Goal: Information Seeking & Learning: Learn about a topic

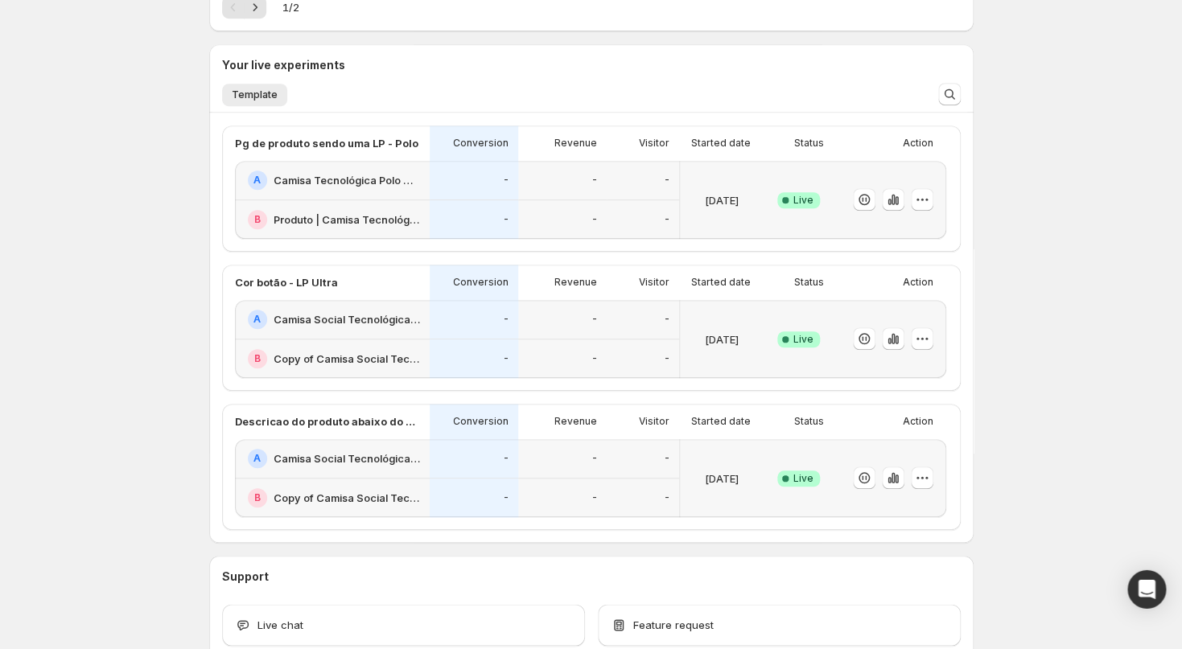
scroll to position [321, 0]
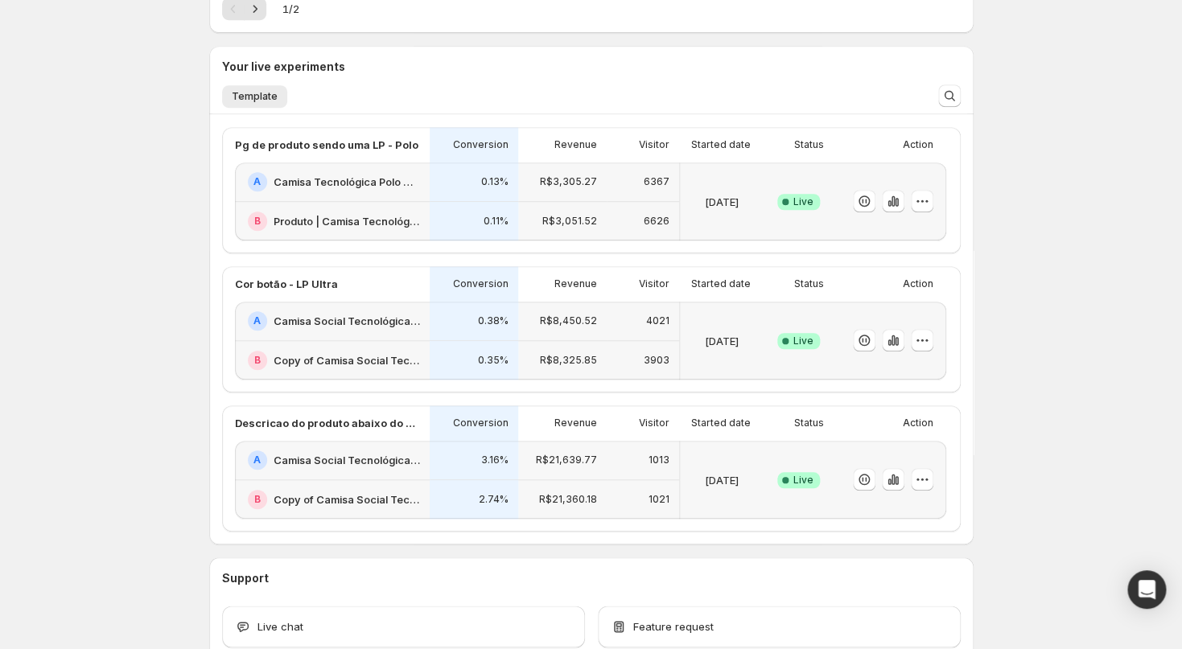
click at [384, 339] on div "A Camisa Social Tecnológica Ultra-Stretch Masculina | Praticidade e [PERSON_NAM…" at bounding box center [332, 321] width 195 height 39
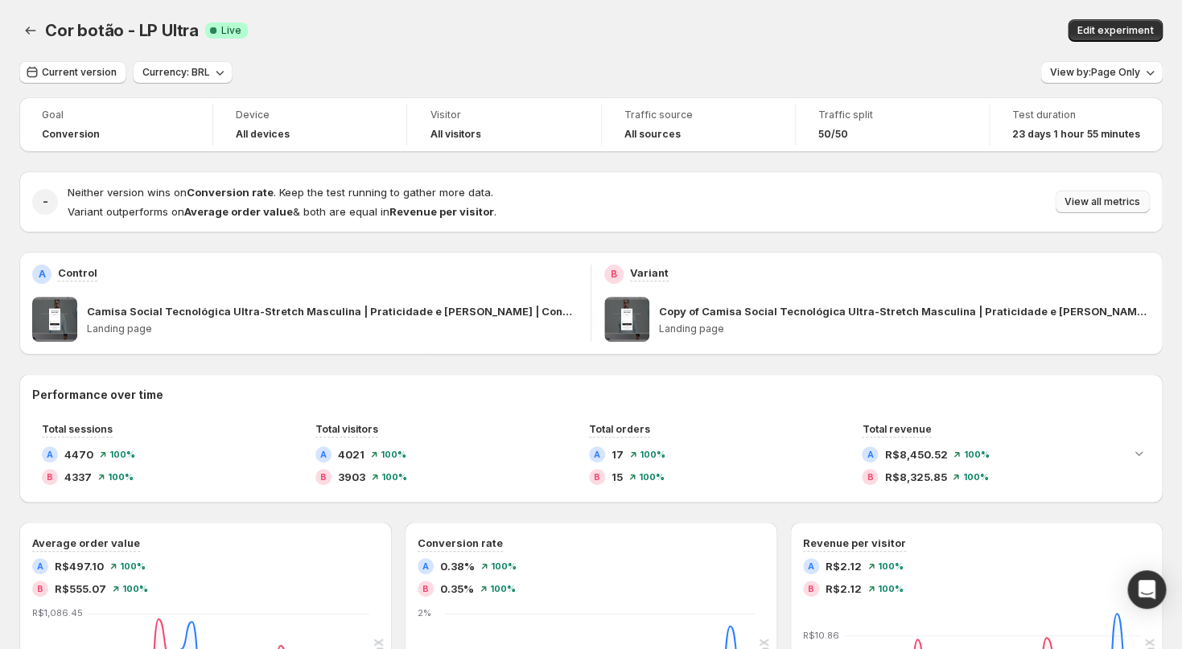
click at [1124, 206] on span "View all metrics" at bounding box center [1103, 202] width 76 height 13
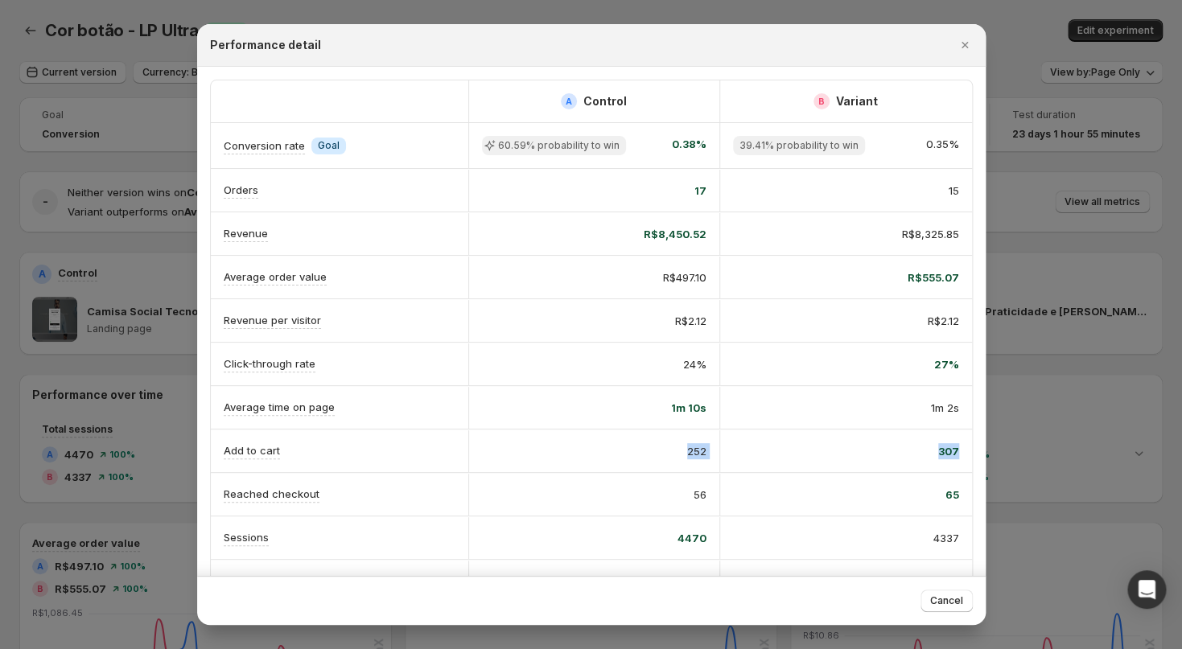
drag, startPoint x: 621, startPoint y: 445, endPoint x: 971, endPoint y: 443, distance: 349.3
click at [971, 443] on div "Add to cart 252 307" at bounding box center [591, 451] width 761 height 43
click at [765, 428] on div "Average time on page 1m 10s 1m 2s" at bounding box center [591, 407] width 761 height 43
click at [669, 492] on div "56" at bounding box center [594, 495] width 225 height 16
drag, startPoint x: 674, startPoint y: 434, endPoint x: 967, endPoint y: 505, distance: 300.6
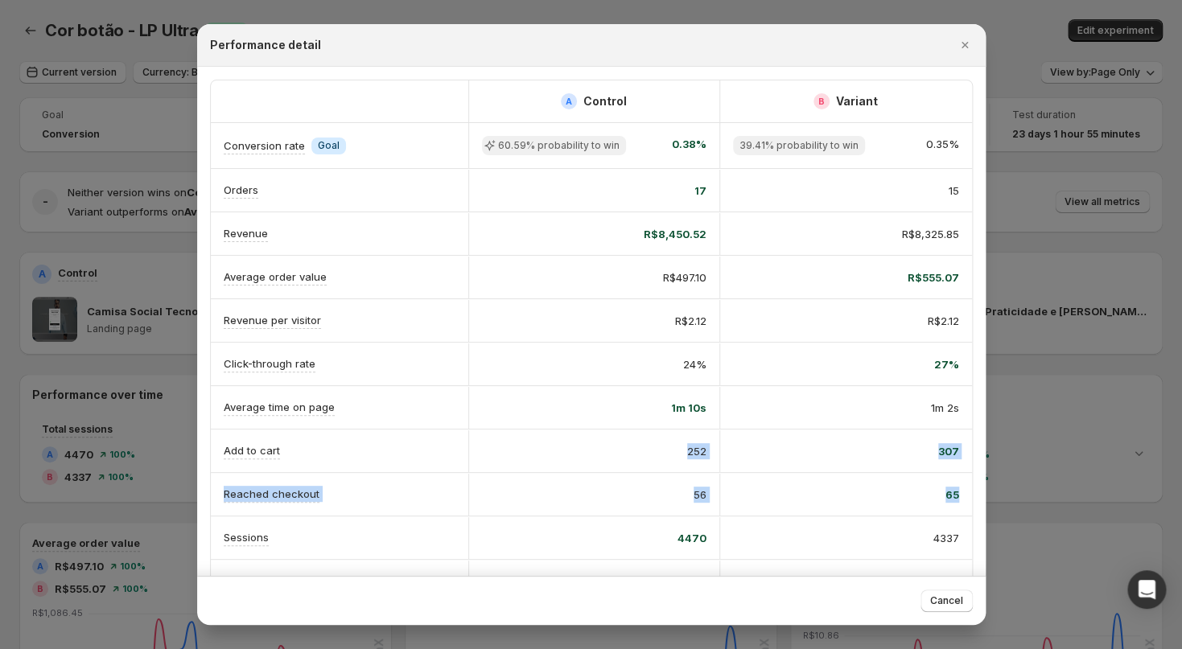
click at [967, 505] on div "A Control B Variant Conversion rate Info Goal 60.59% probability to win 0.38% 3…" at bounding box center [591, 363] width 761 height 566
click at [865, 465] on div "307" at bounding box center [846, 452] width 252 height 42
click at [960, 45] on icon "Close" at bounding box center [965, 45] width 16 height 16
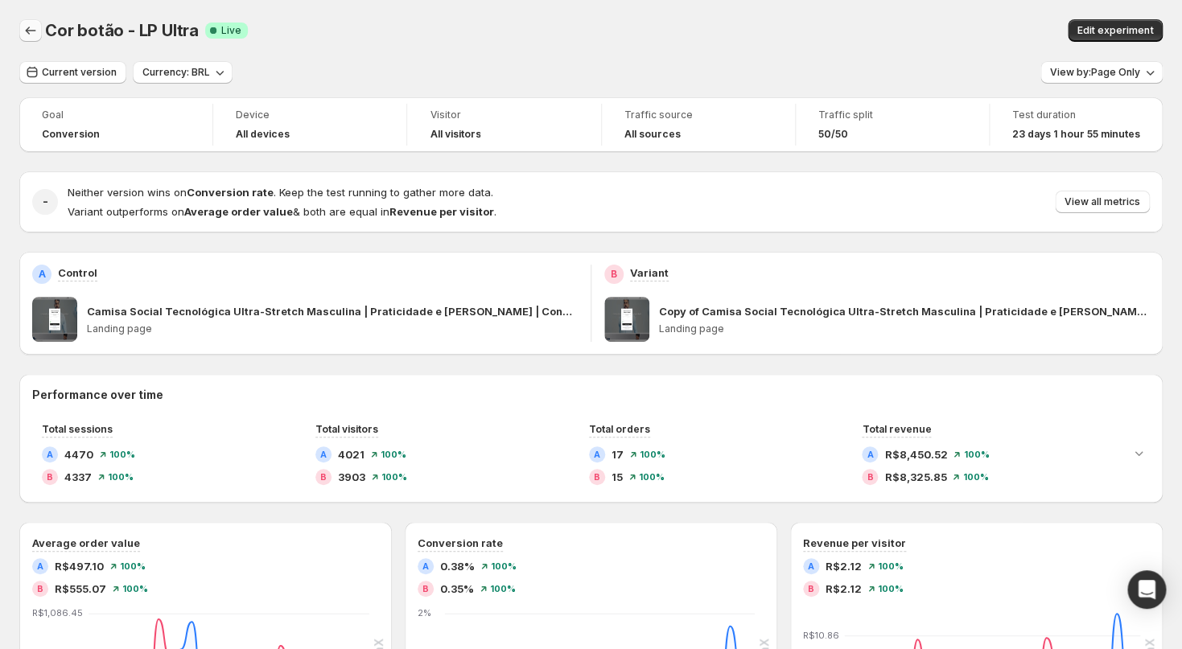
click at [38, 33] on icon "Back" at bounding box center [31, 31] width 16 height 16
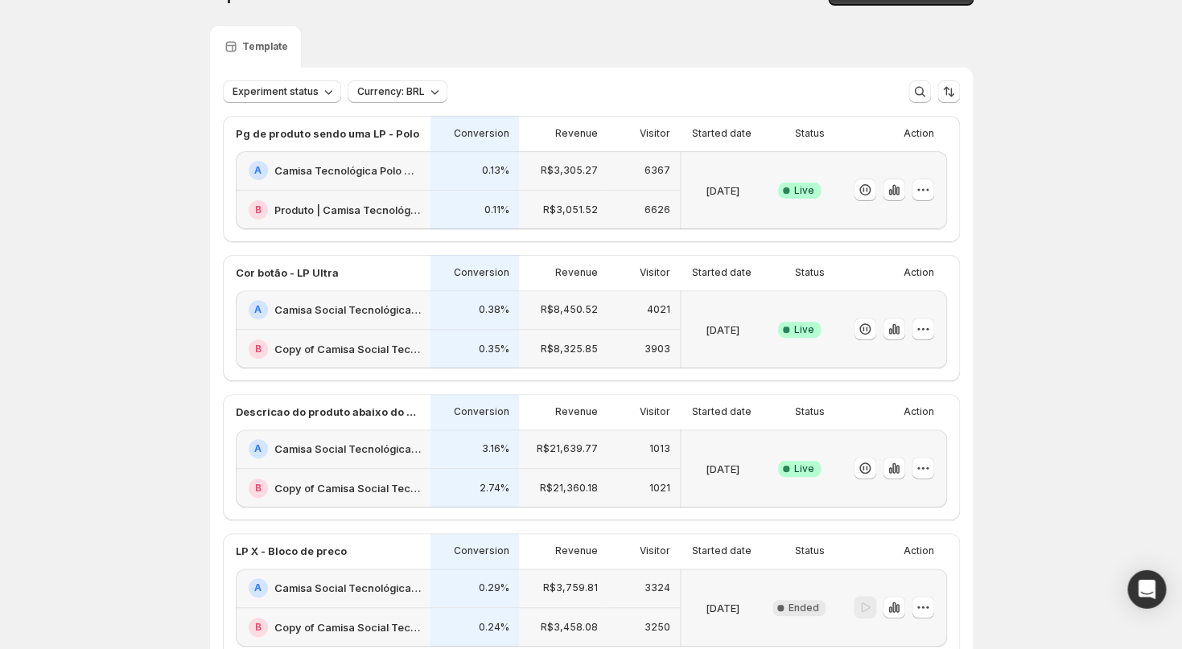
scroll to position [35, 0]
click at [518, 183] on div "0.13%" at bounding box center [475, 171] width 89 height 39
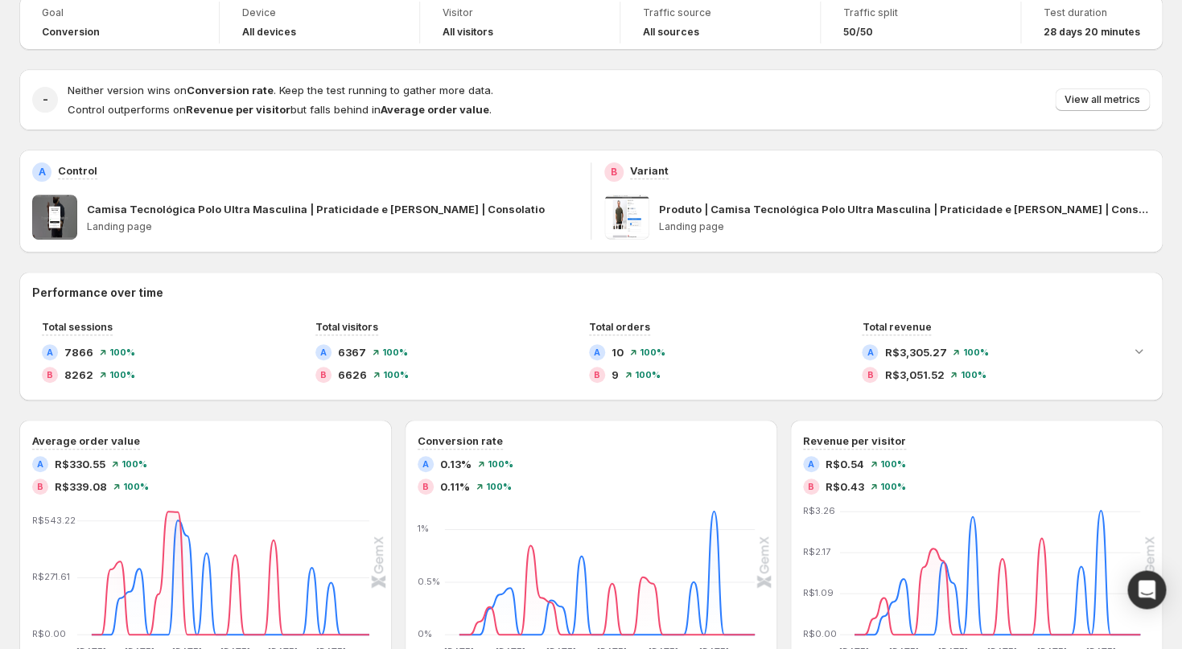
scroll to position [97, 0]
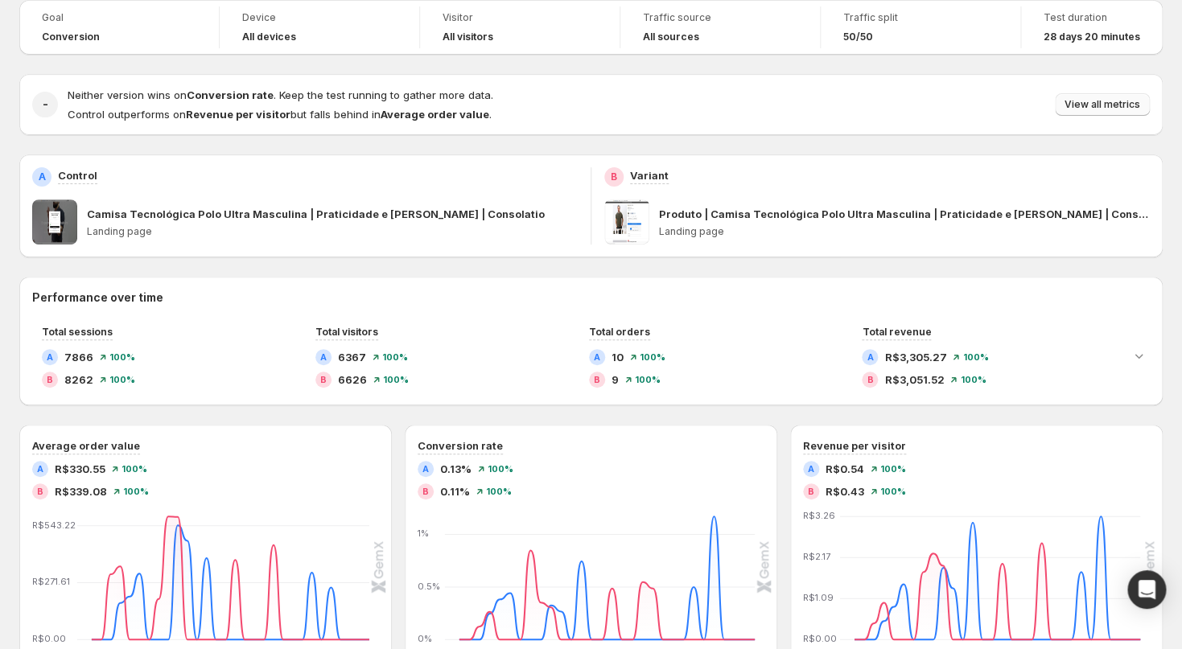
click at [1082, 104] on span "View all metrics" at bounding box center [1103, 104] width 76 height 13
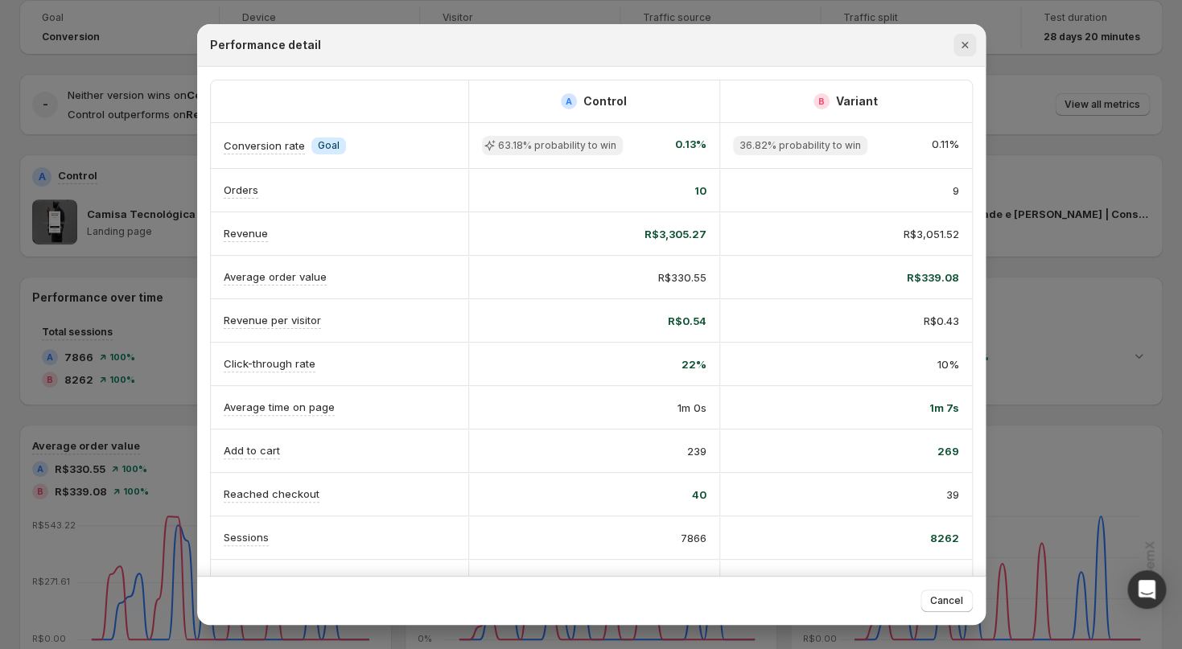
click at [964, 42] on icon "Close" at bounding box center [965, 45] width 16 height 16
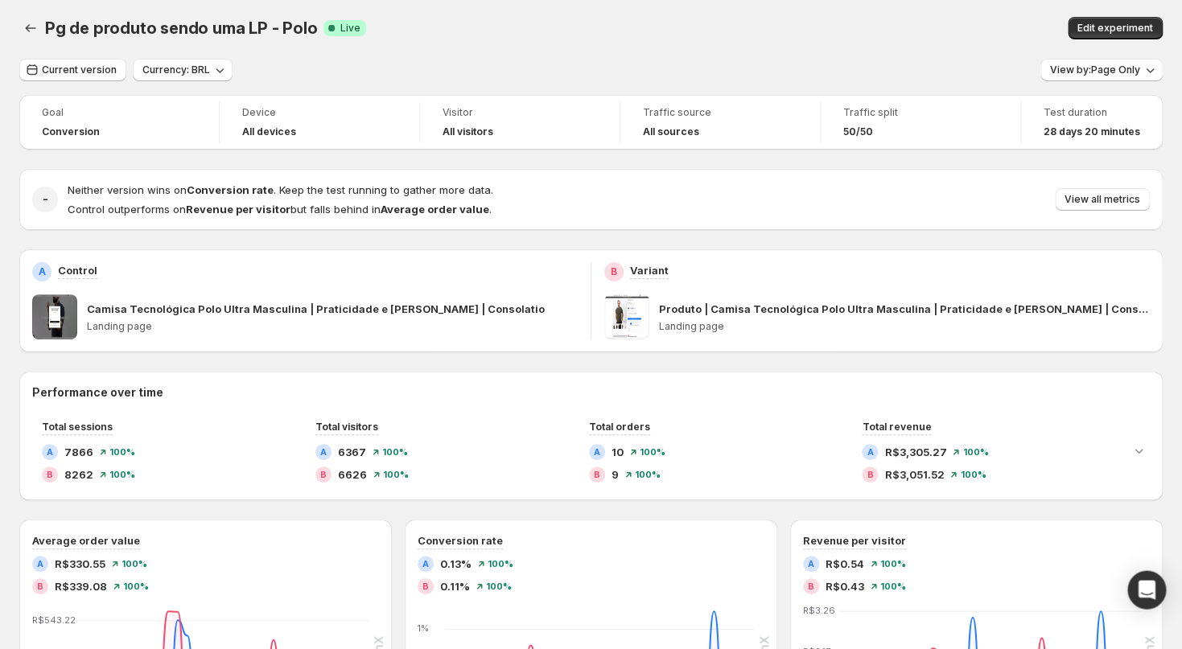
scroll to position [0, 0]
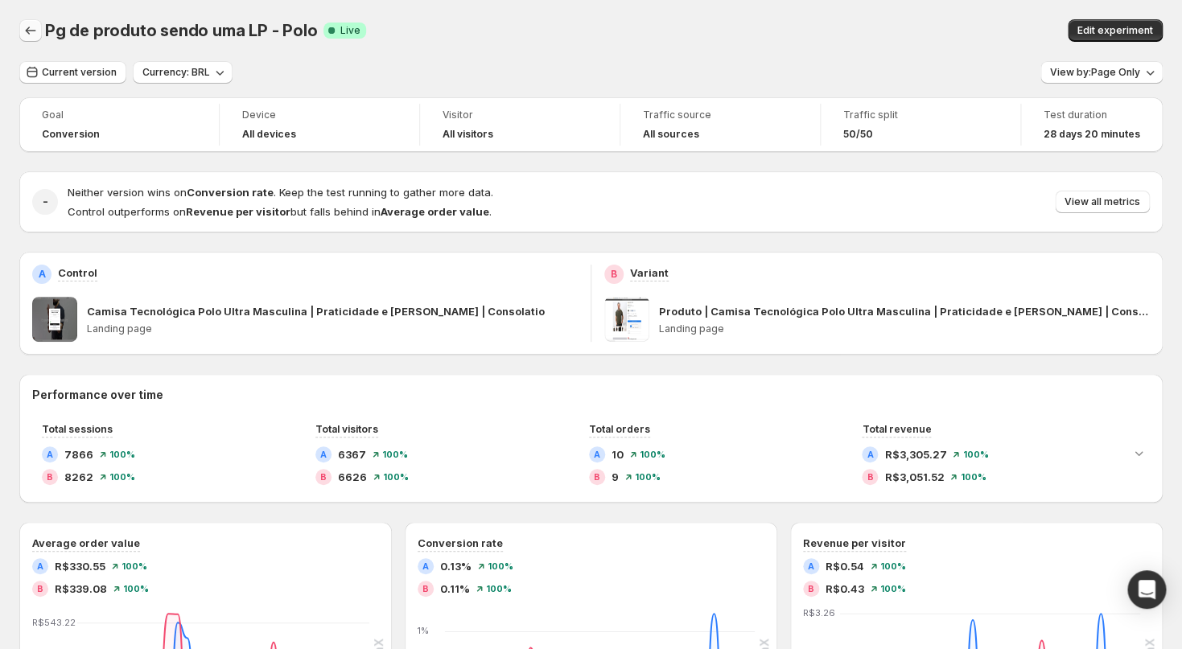
click at [36, 21] on button "Back" at bounding box center [30, 30] width 23 height 23
